Goal: Transaction & Acquisition: Purchase product/service

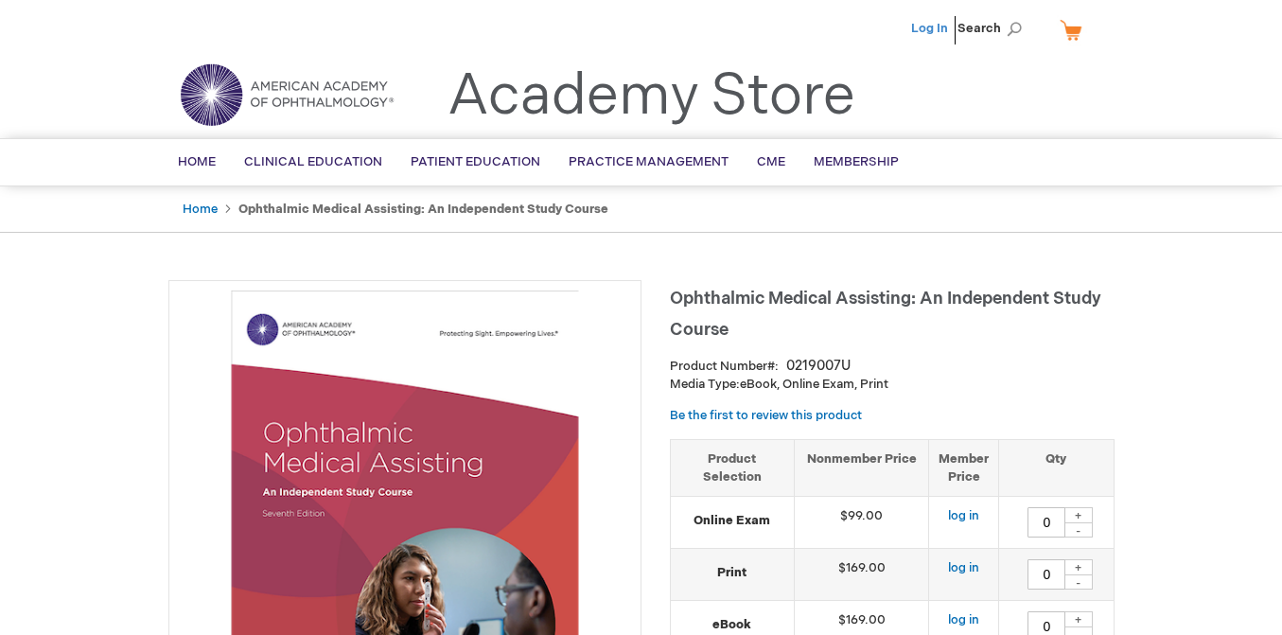
click at [934, 30] on link "Log In" at bounding box center [929, 28] width 37 height 15
type input "0"
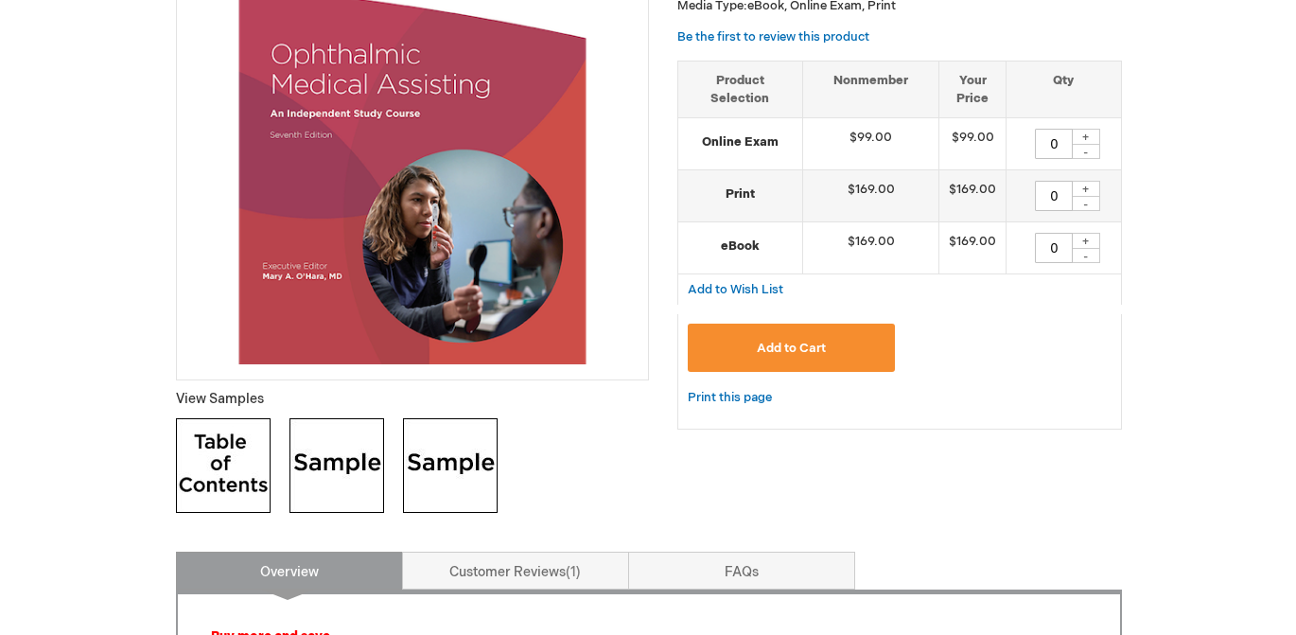
scroll to position [189, 0]
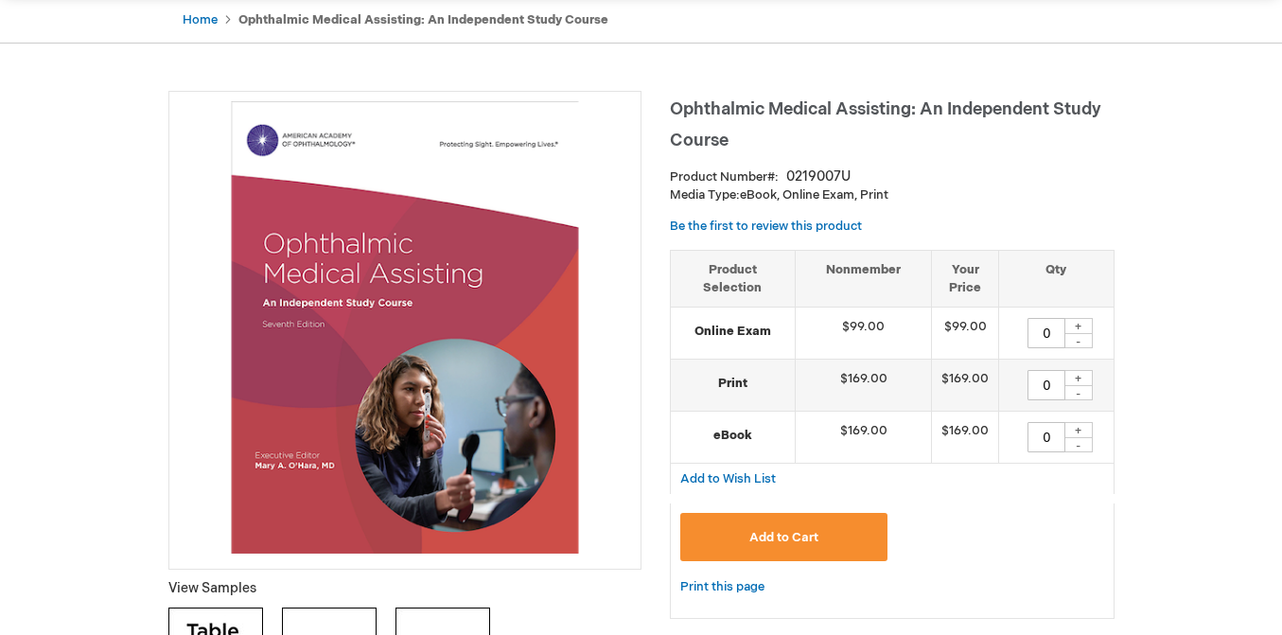
click at [1077, 325] on div "+" at bounding box center [1078, 326] width 28 height 16
type input "1"
click at [835, 547] on button "Add to Cart" at bounding box center [784, 537] width 208 height 48
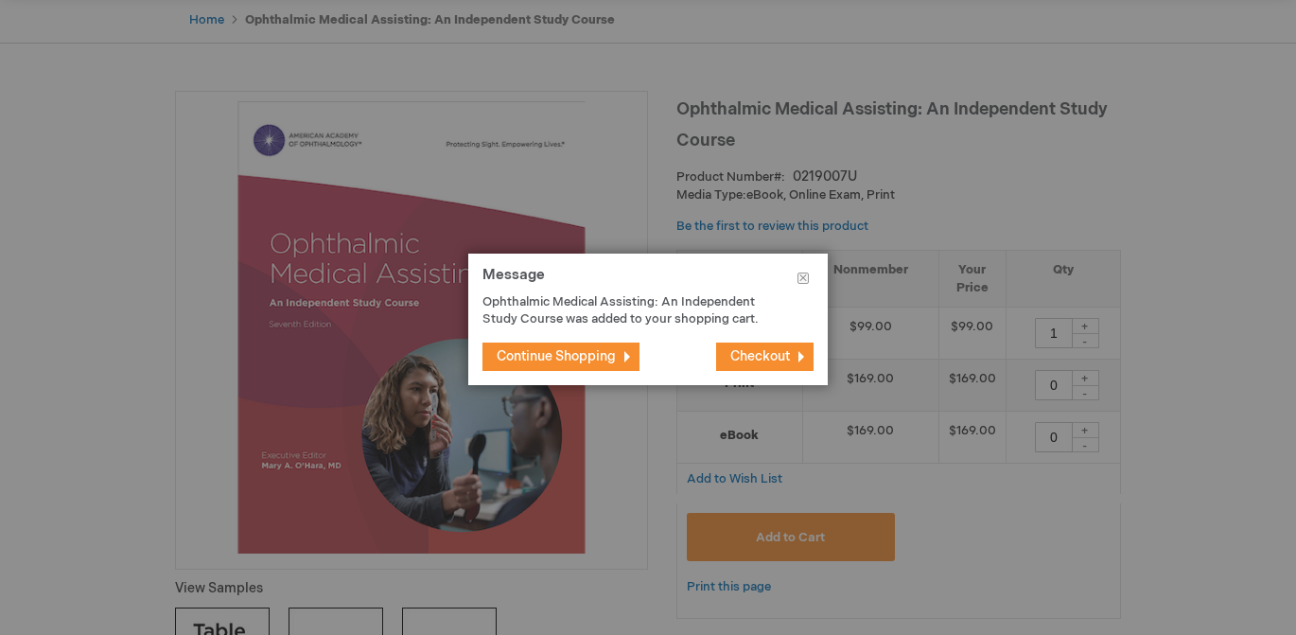
click at [758, 358] on span "Checkout" at bounding box center [760, 356] width 60 height 16
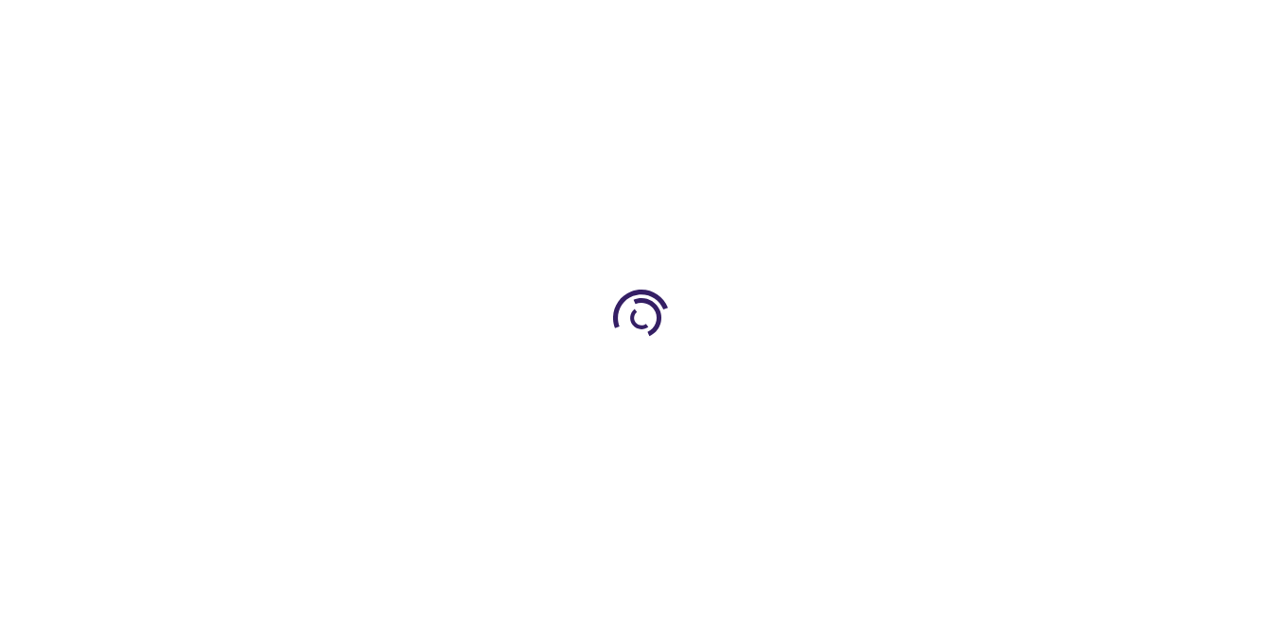
select select "US"
select select "12"
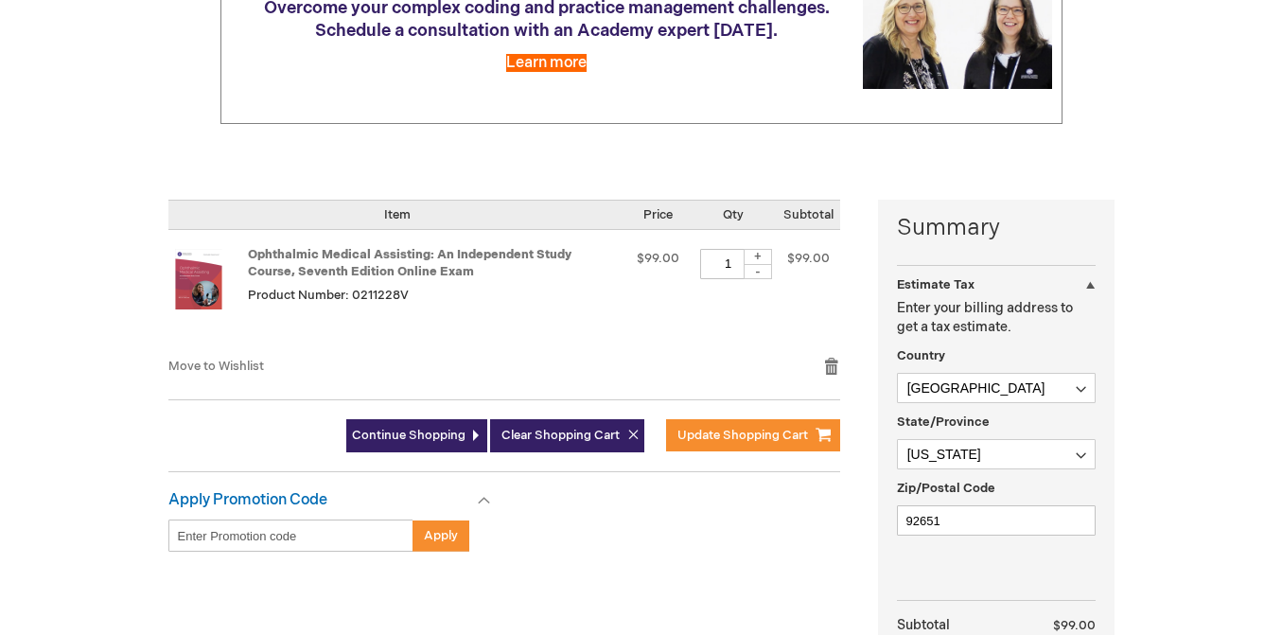
scroll to position [473, 0]
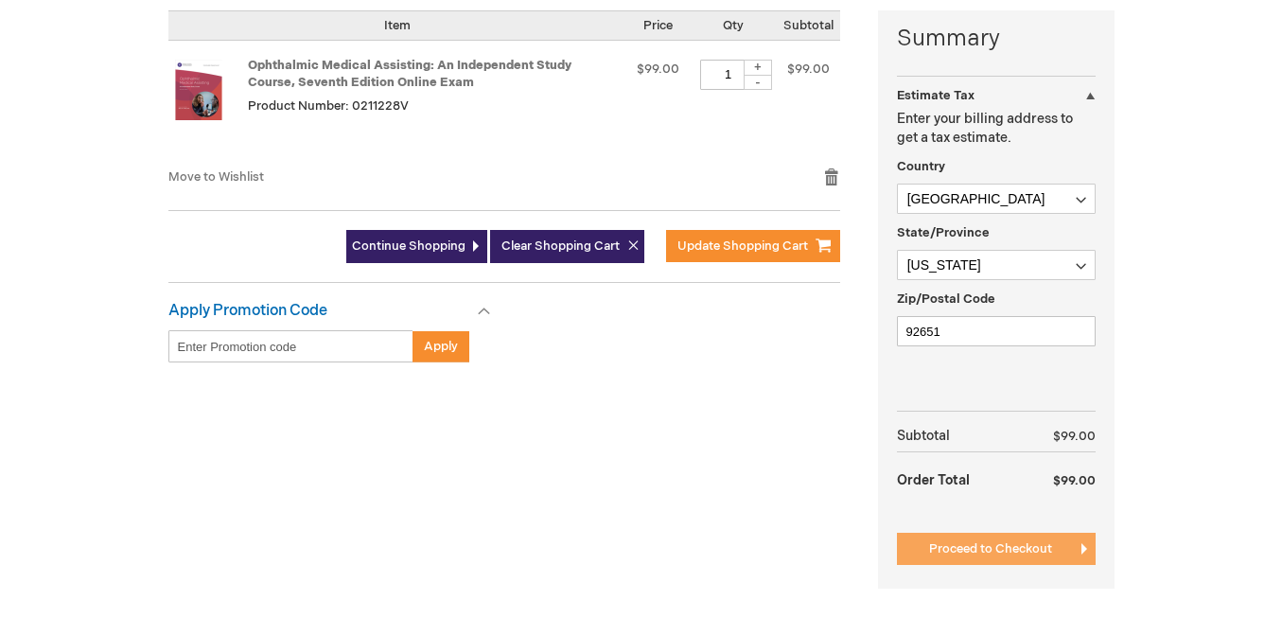
click at [988, 545] on span "Proceed to Checkout" at bounding box center [990, 548] width 123 height 15
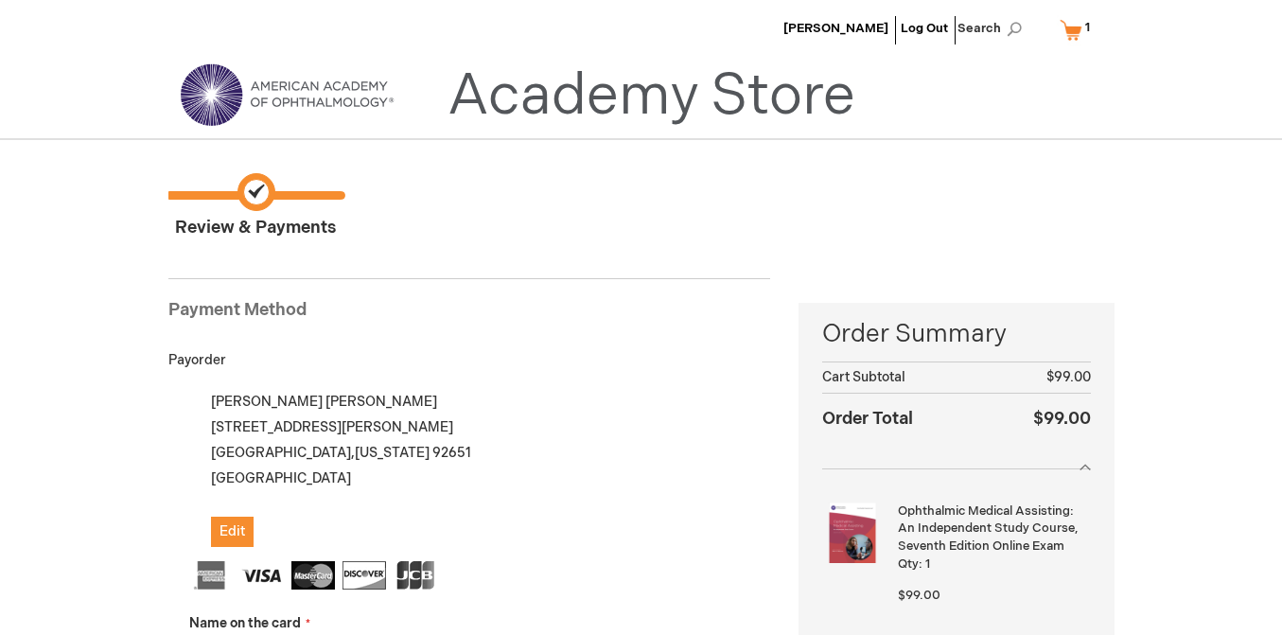
scroll to position [95, 0]
